Goal: Find specific page/section: Find specific page/section

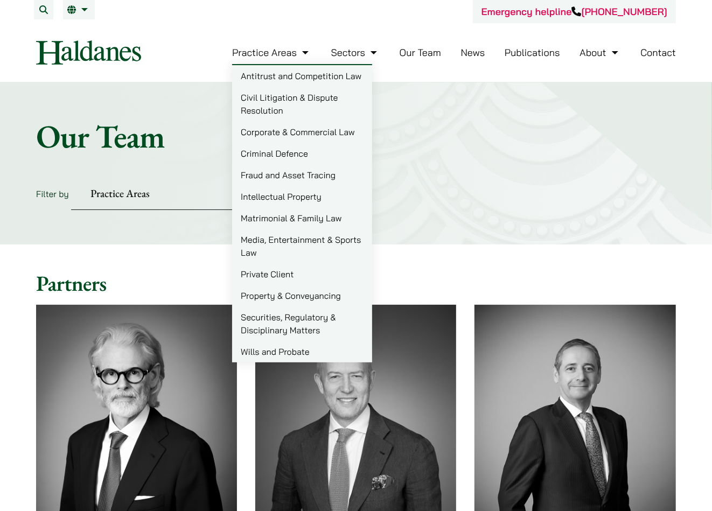
click at [277, 351] on link "Wills and Probate" at bounding box center [302, 352] width 140 height 22
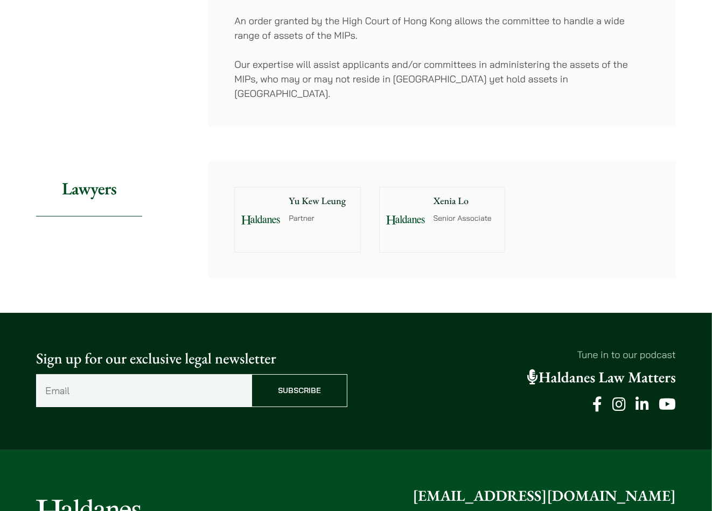
scroll to position [2262, 0]
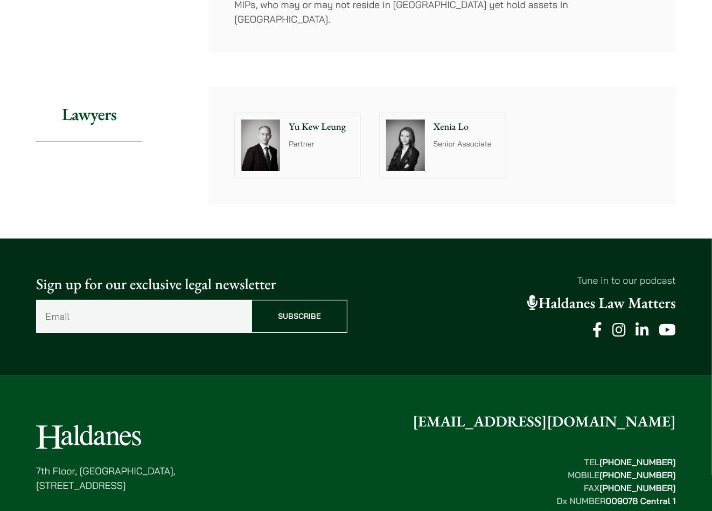
click at [271, 120] on img at bounding box center [260, 146] width 39 height 52
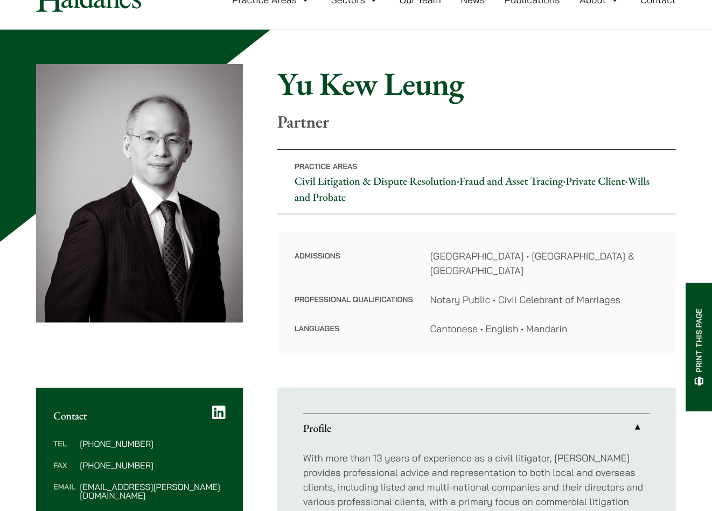
scroll to position [54, 0]
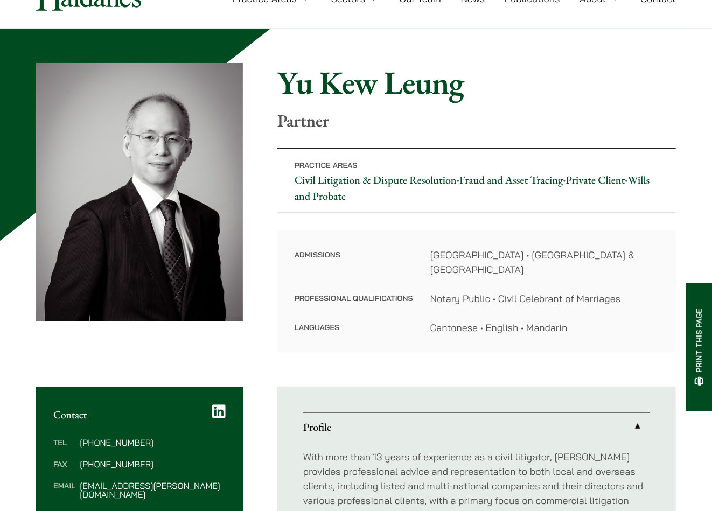
click at [373, 268] on dt "Admissions" at bounding box center [354, 270] width 118 height 44
